Goal: Information Seeking & Learning: Learn about a topic

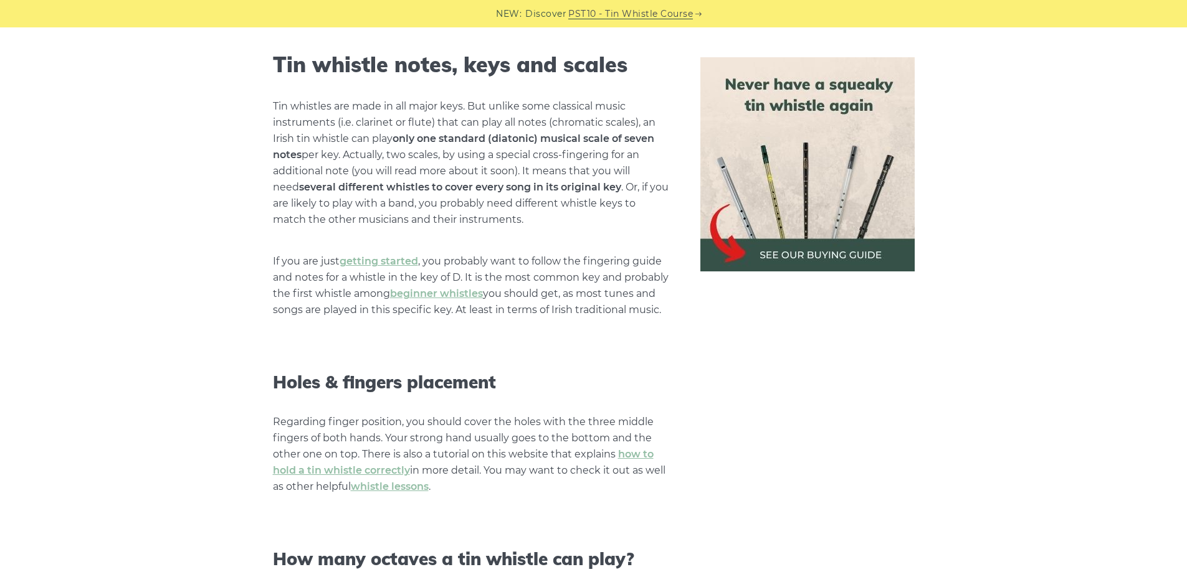
scroll to position [872, 0]
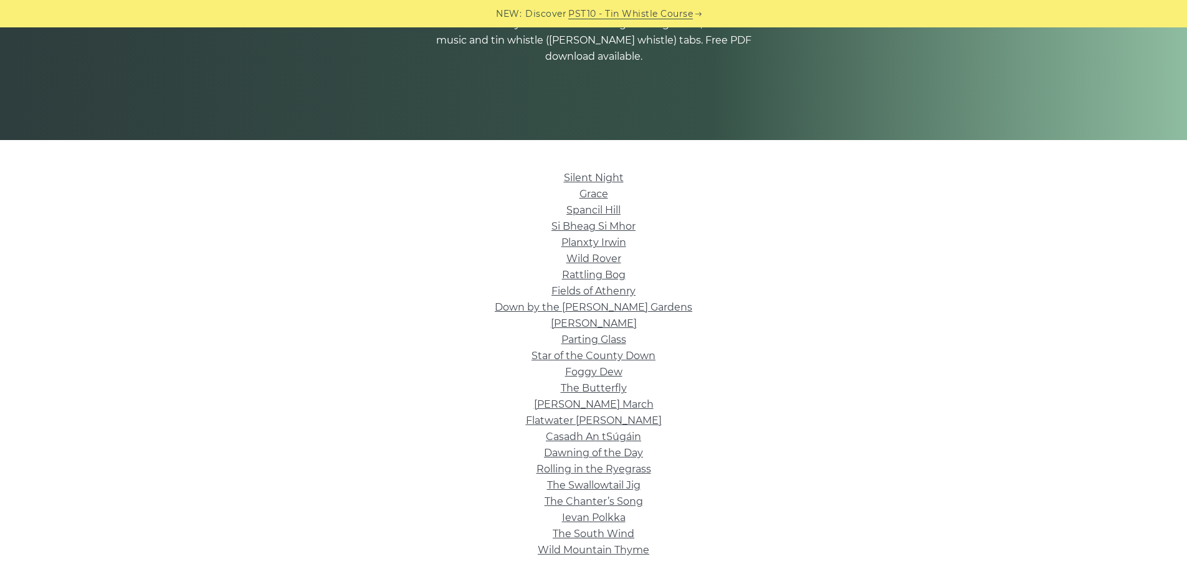
scroll to position [249, 0]
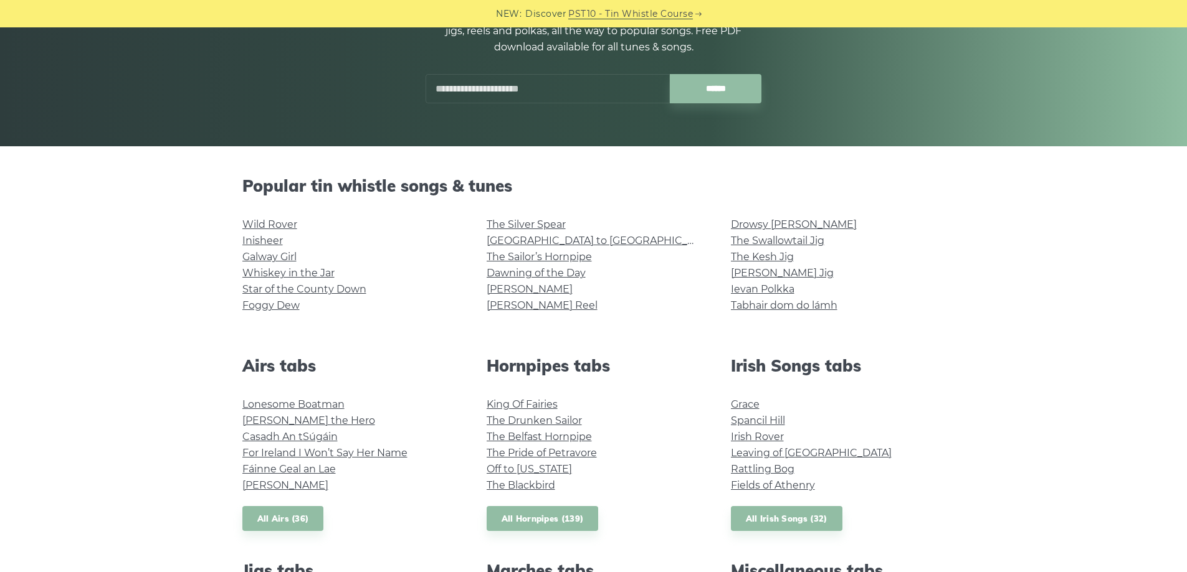
scroll to position [187, 0]
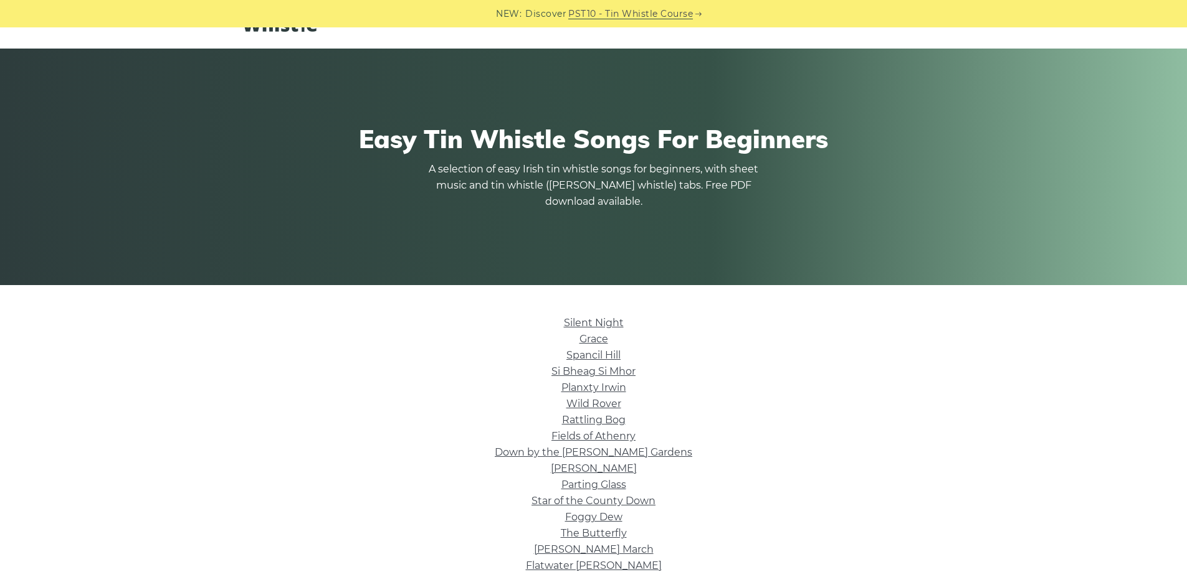
scroll to position [62, 0]
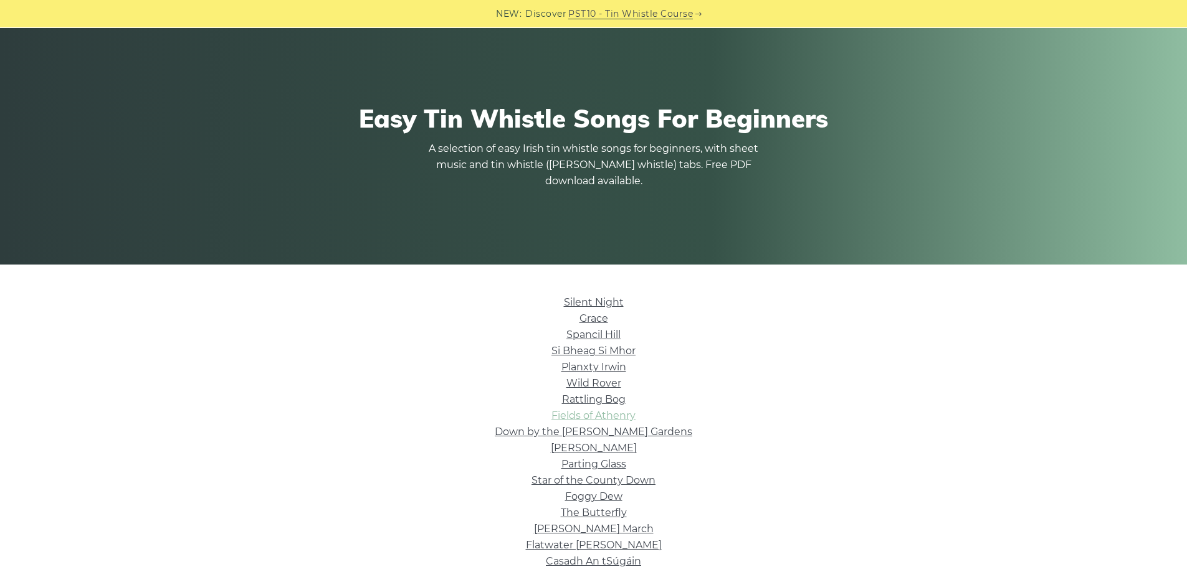
click at [625, 412] on link "Fields of Athenry" at bounding box center [593, 416] width 84 height 12
click at [609, 478] on link "Star of the County Down" at bounding box center [593, 481] width 124 height 12
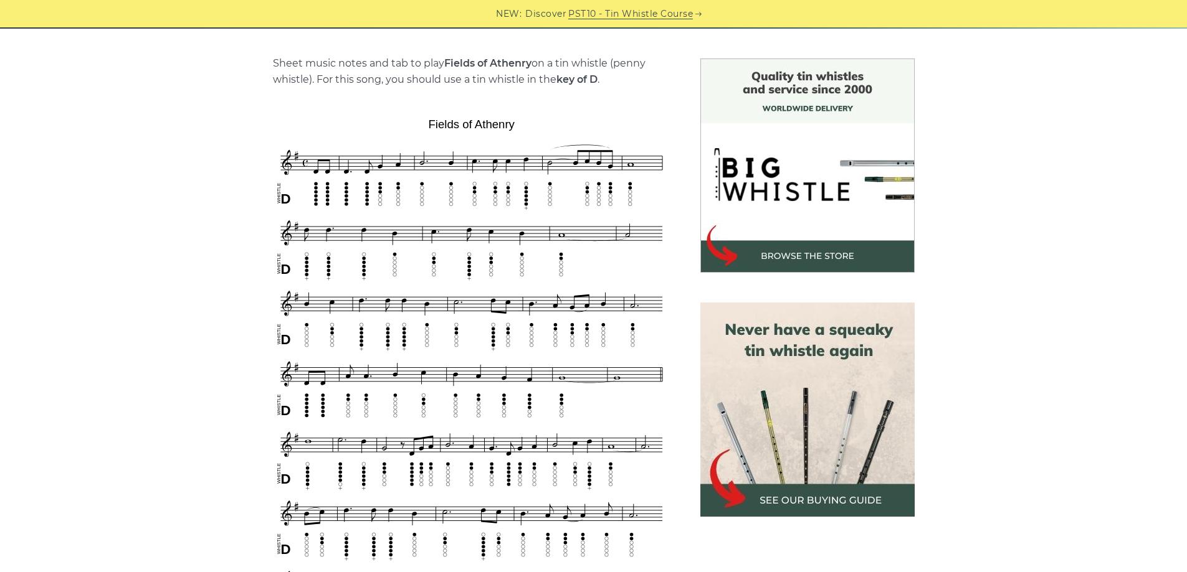
scroll to position [311, 0]
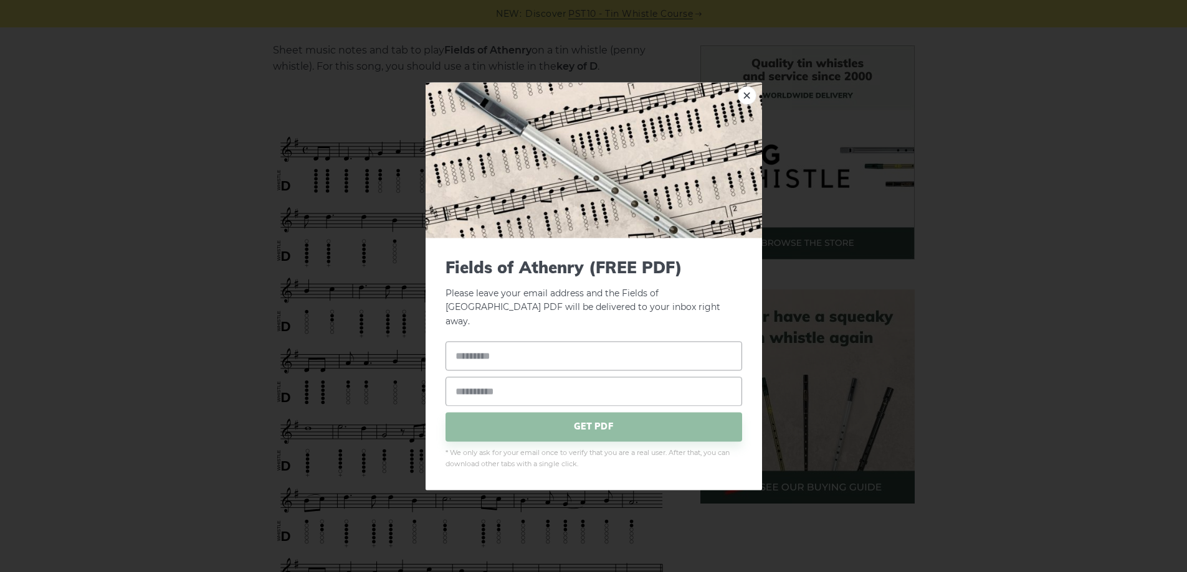
drag, startPoint x: 755, startPoint y: 103, endPoint x: 680, endPoint y: 86, distance: 77.4
click at [754, 103] on link "×" at bounding box center [747, 95] width 19 height 19
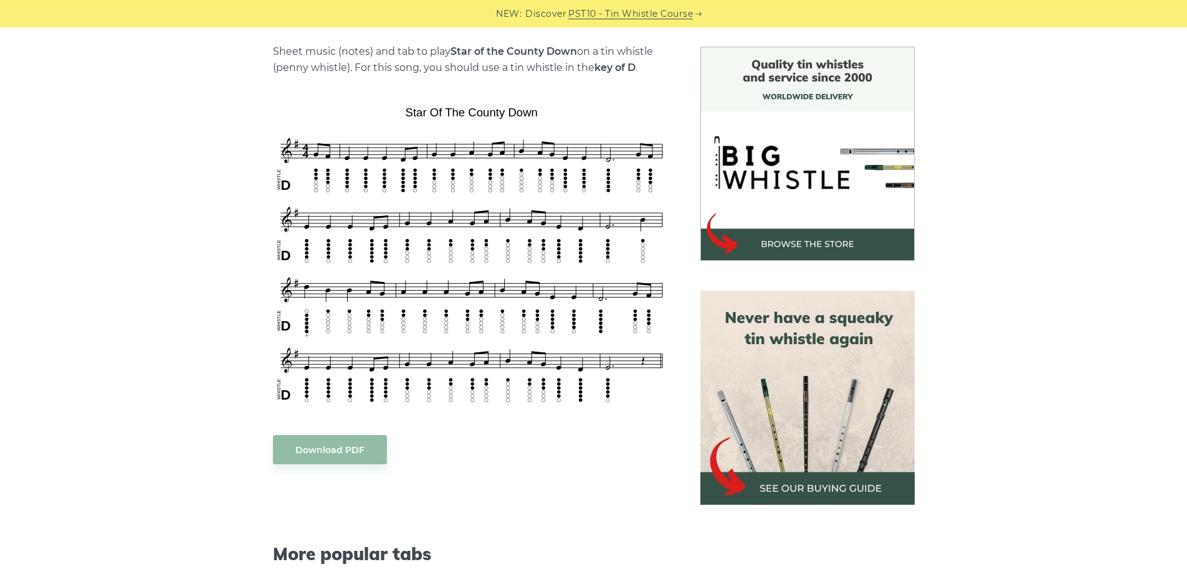
scroll to position [311, 0]
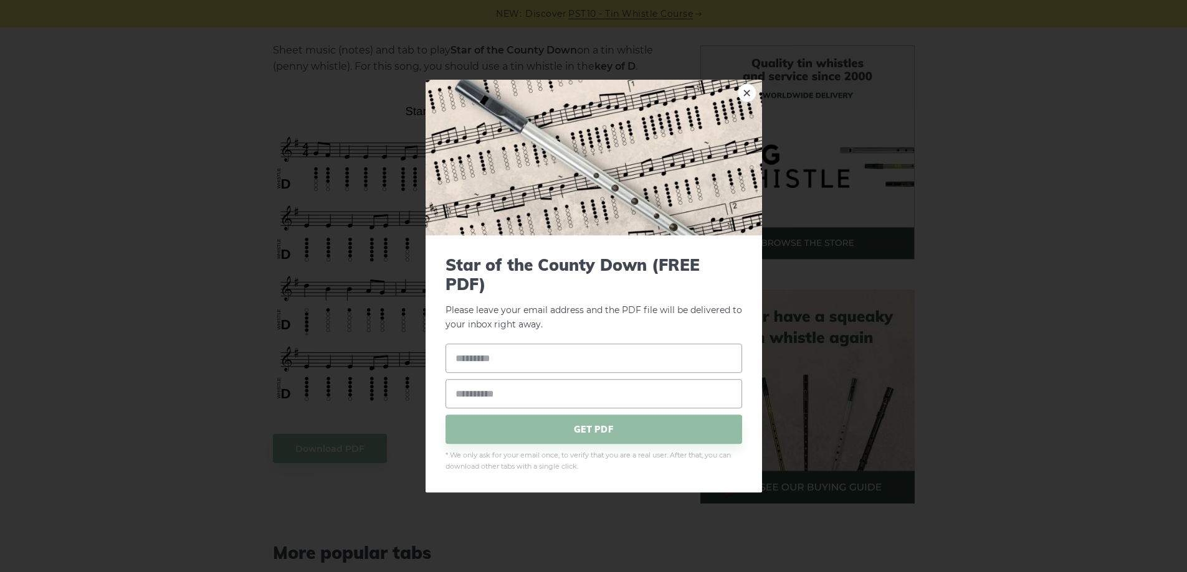
click at [211, 329] on div "× Star of the County Down (FREE PDF) Please leave your email address and the PD…" at bounding box center [593, 286] width 1187 height 572
click at [746, 92] on link "×" at bounding box center [747, 92] width 19 height 19
click at [744, 86] on link "×" at bounding box center [747, 92] width 19 height 19
drag, startPoint x: 479, startPoint y: 315, endPoint x: 263, endPoint y: 362, distance: 221.3
click at [258, 363] on div "× Star of the County Down (FREE PDF) Please leave your email address and the St…" at bounding box center [593, 286] width 1187 height 572
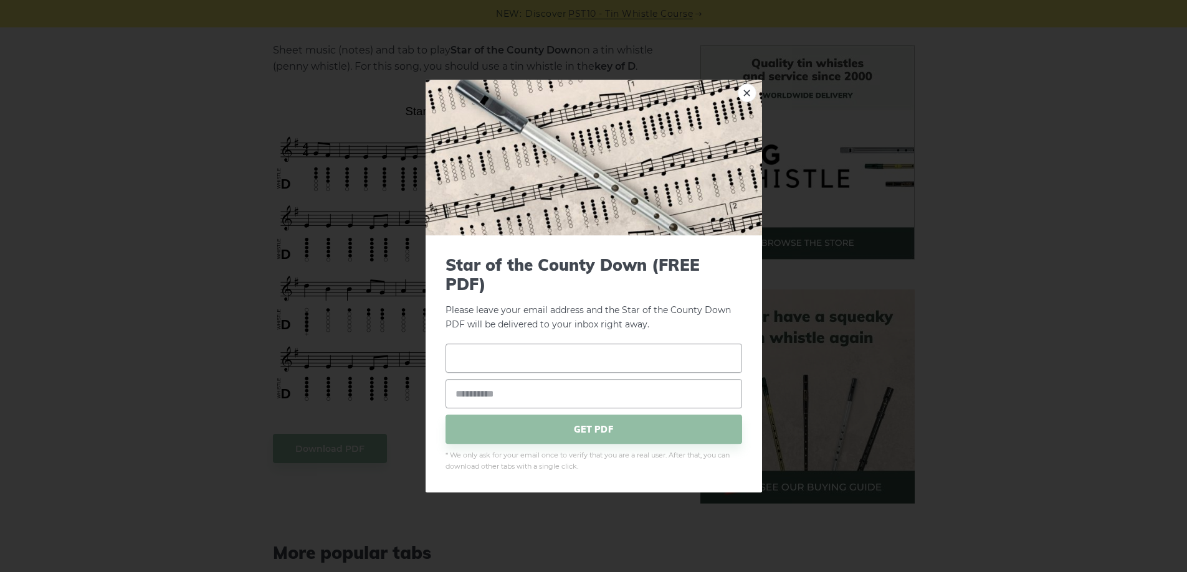
click at [462, 373] on input "text" at bounding box center [593, 358] width 297 height 29
type input "*"
type input "*****"
type input "**********"
click at [484, 430] on span "GET PDF" at bounding box center [593, 429] width 297 height 29
